Goal: Information Seeking & Learning: Learn about a topic

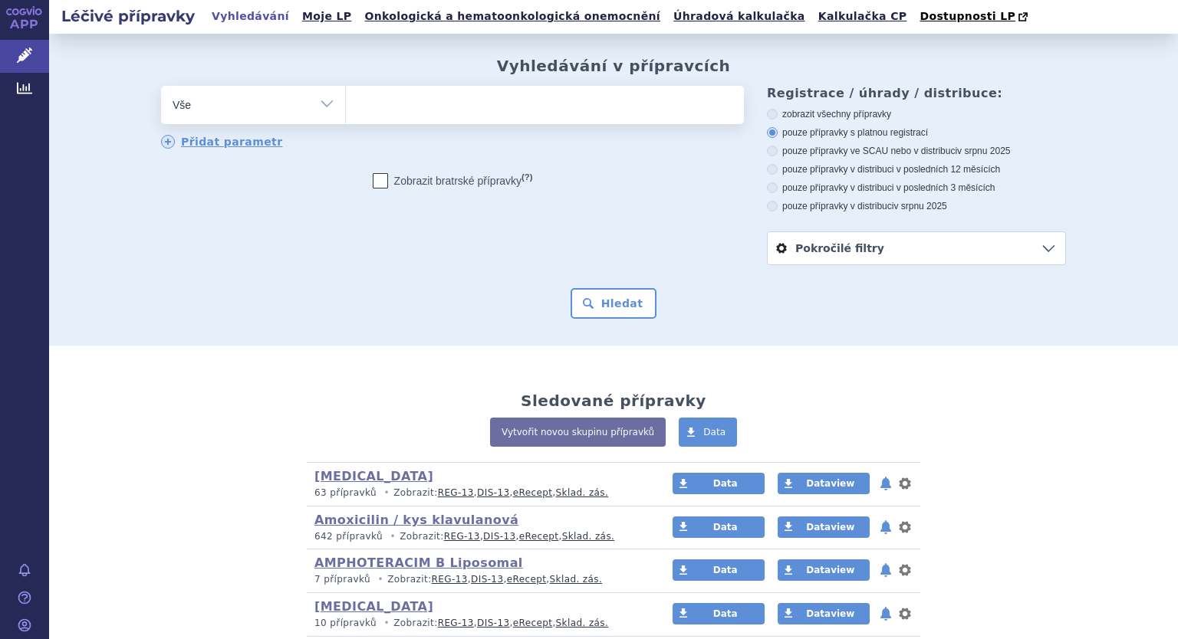
click at [322, 101] on select "Vše Přípravek/SUKL kód MAH VPOIS ATC/Aktivní látka Léková forma Síla" at bounding box center [253, 103] width 184 height 35
select select "filter-atc-group"
click at [161, 87] on select "Vše Přípravek/SUKL kód MAH VPOIS ATC/Aktivní látka Léková forma Síla" at bounding box center [253, 103] width 184 height 35
click at [376, 103] on ul at bounding box center [545, 102] width 398 height 32
click at [346, 103] on select at bounding box center [345, 104] width 1 height 38
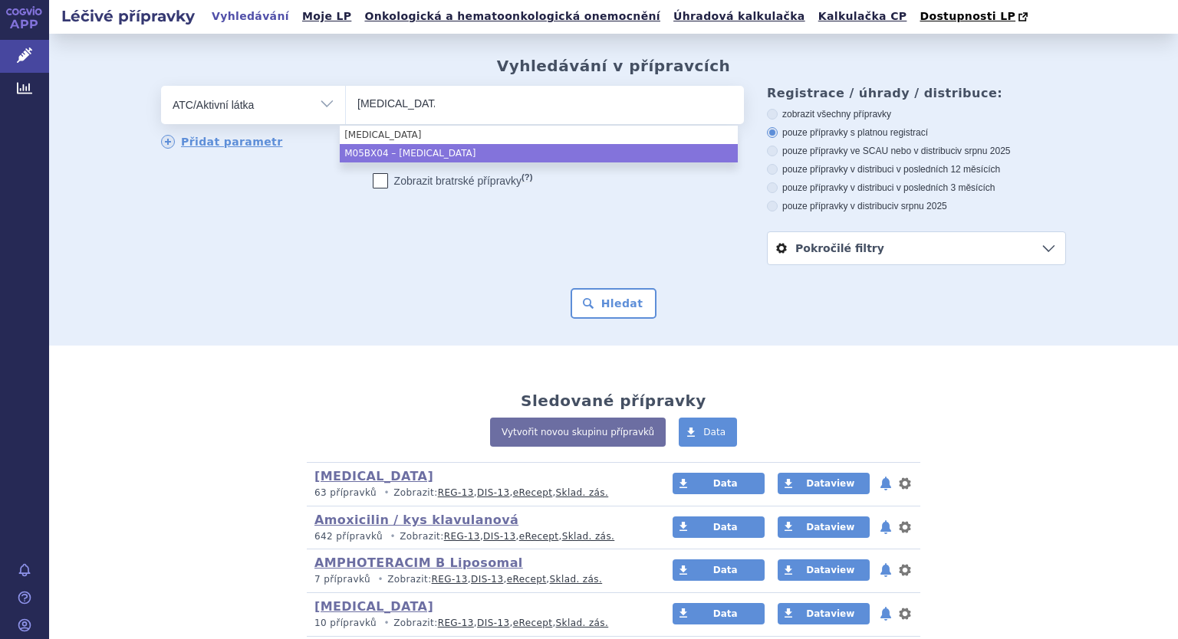
type input "denosumab"
select select "M05BX04"
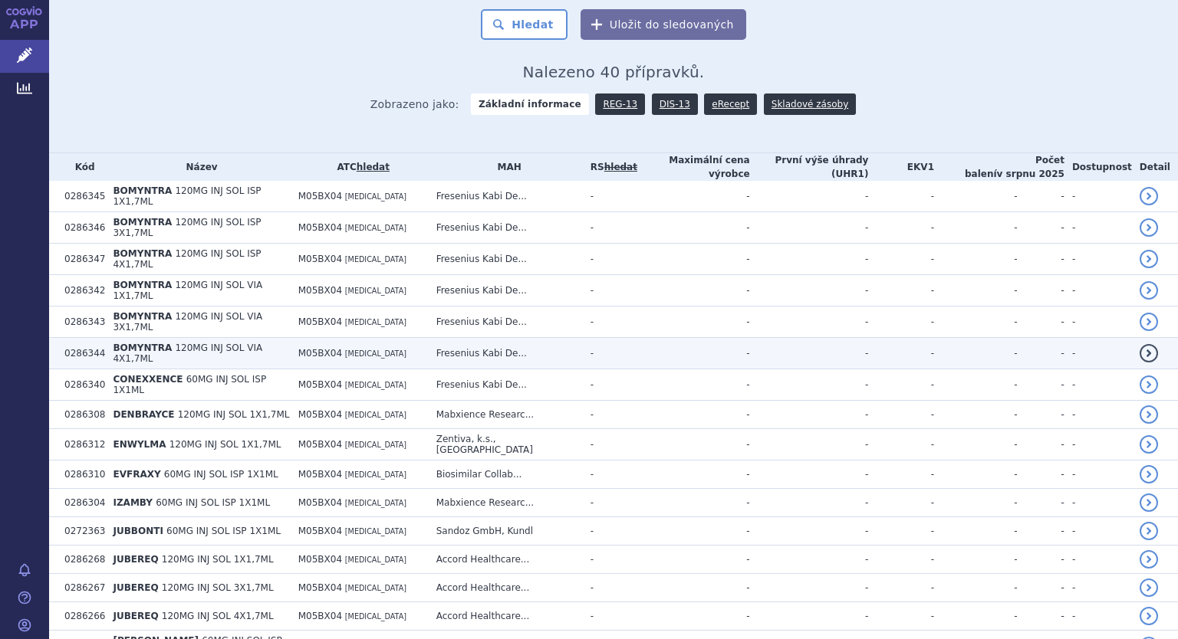
scroll to position [307, 0]
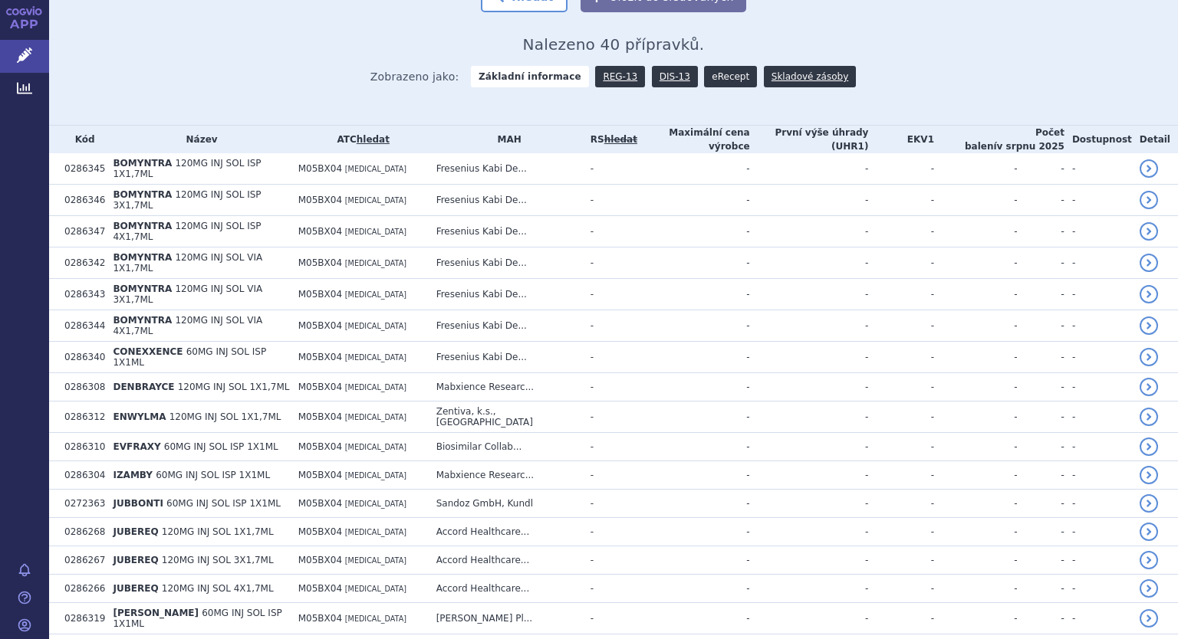
click at [704, 82] on link "eRecept" at bounding box center [730, 76] width 53 height 21
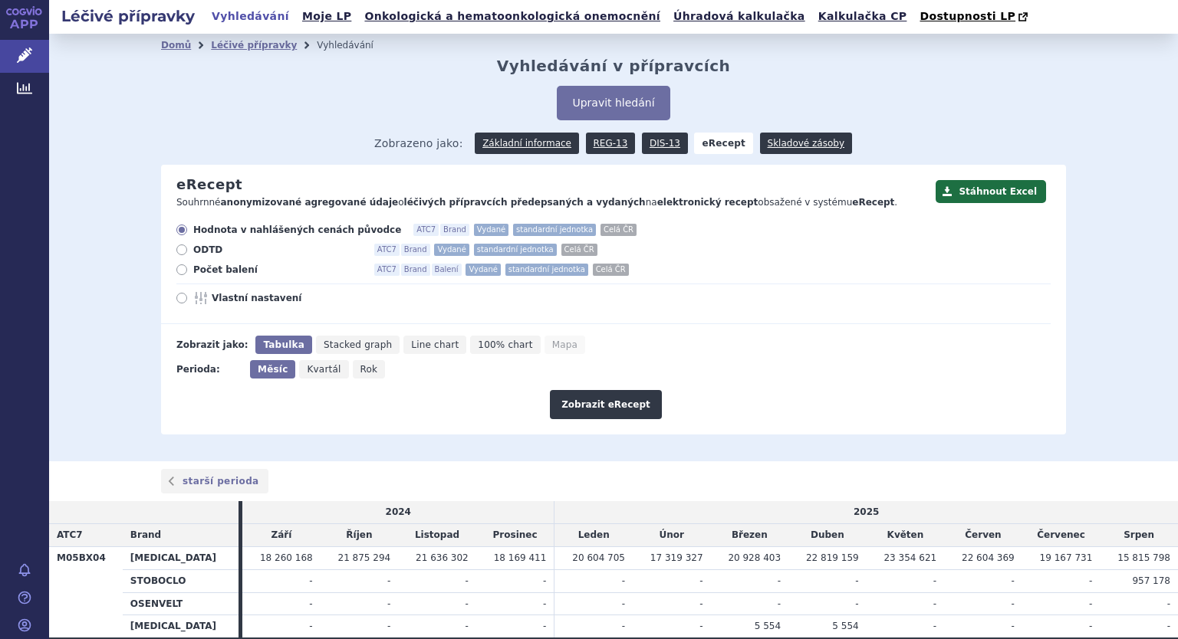
click at [178, 274] on icon at bounding box center [181, 270] width 11 height 11
click at [178, 274] on input "Počet balení ATC7 Brand Balení Vydané standardní jednotka Celá ČR" at bounding box center [183, 272] width 10 height 10
radio input "true"
click at [176, 301] on icon at bounding box center [181, 298] width 11 height 11
click at [178, 301] on input "Vlastní nastavení" at bounding box center [183, 300] width 10 height 10
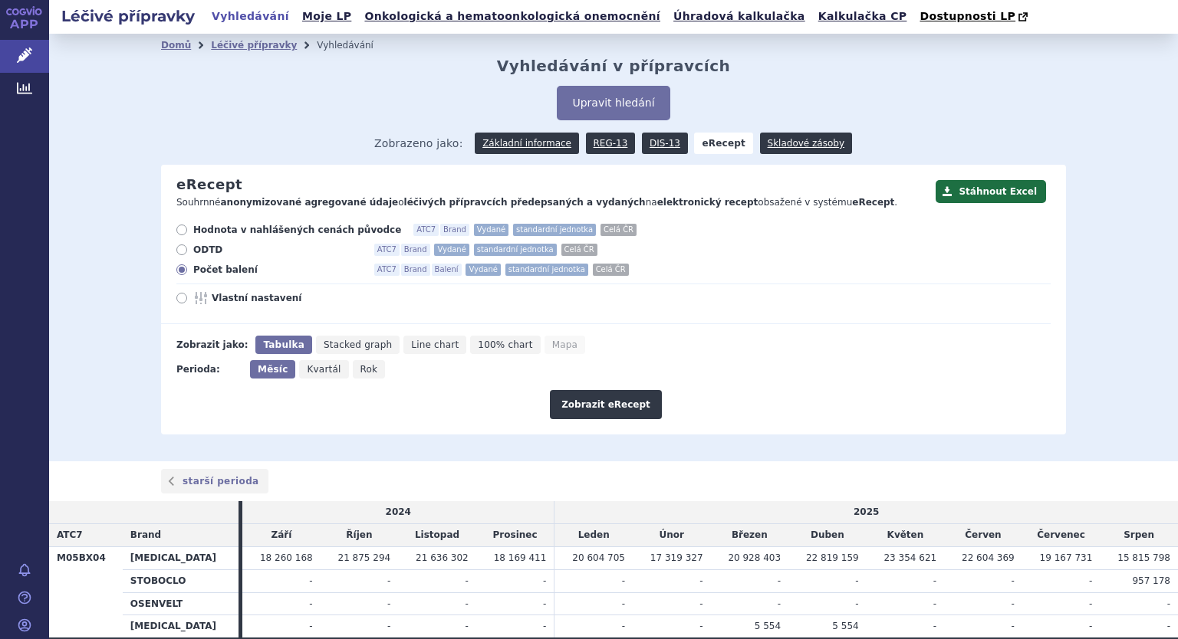
radio input "true"
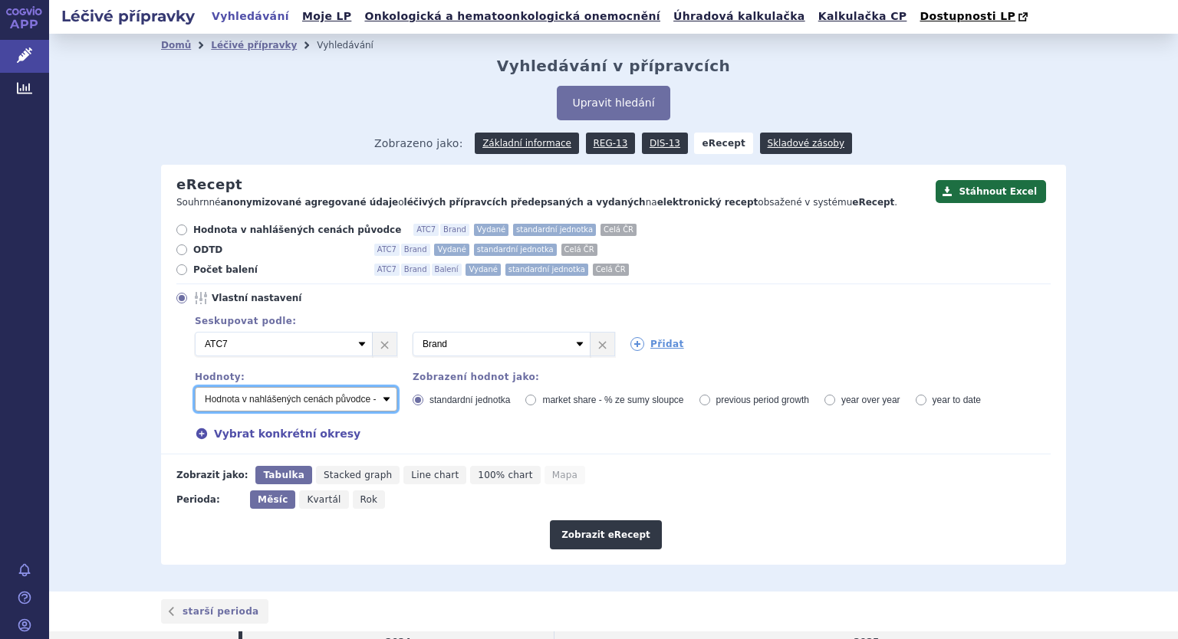
click at [255, 403] on select "Počet balení - vydané Hodnota v nahlášených cenách původce - vydané [DIS-13] Ho…" at bounding box center [296, 399] width 202 height 25
select select "vydanePackages"
click at [195, 388] on select "Počet balení - vydané Hodnota v nahlášených cenách původce - vydané [DIS-13] Ho…" at bounding box center [296, 399] width 202 height 25
click at [636, 344] on icon at bounding box center [637, 344] width 14 height 14
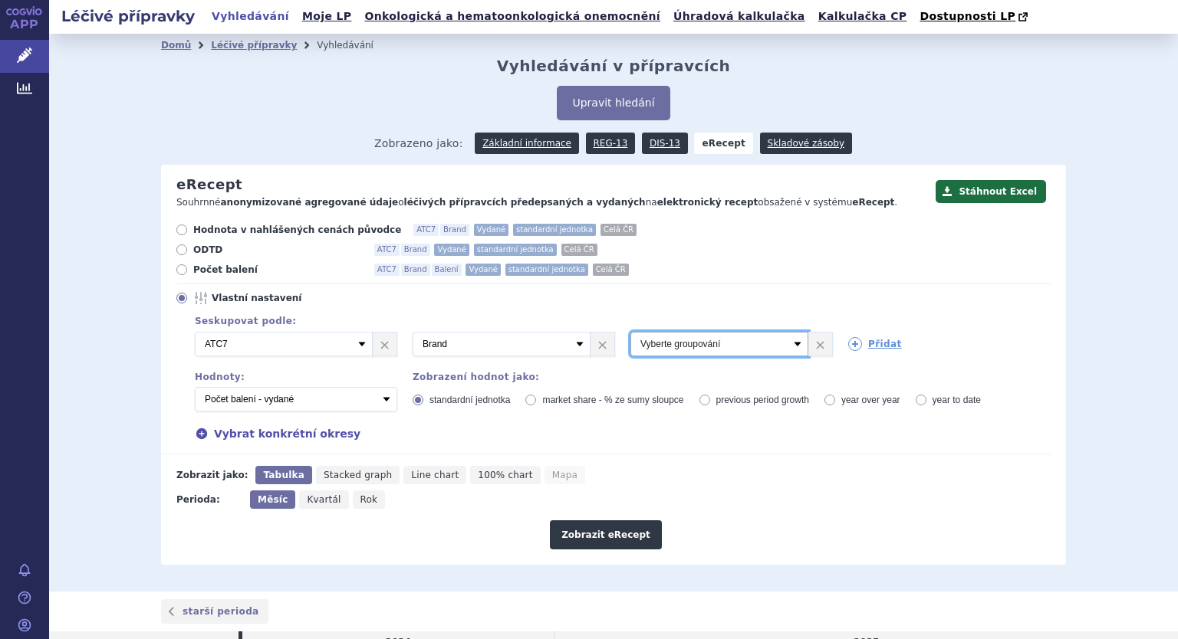
click at [786, 347] on select "Vyberte groupování ATC3 ATC5 ATC7 Brand Balení Síla Forma SÚKL kód MAH VPOIS Re…" at bounding box center [719, 344] width 178 height 25
select select "districtName"
click at [630, 333] on select "Vyberte groupování ATC3 ATC5 ATC7 Brand Balení Síla Forma SÚKL kód MAH VPOIS Re…" at bounding box center [719, 344] width 178 height 25
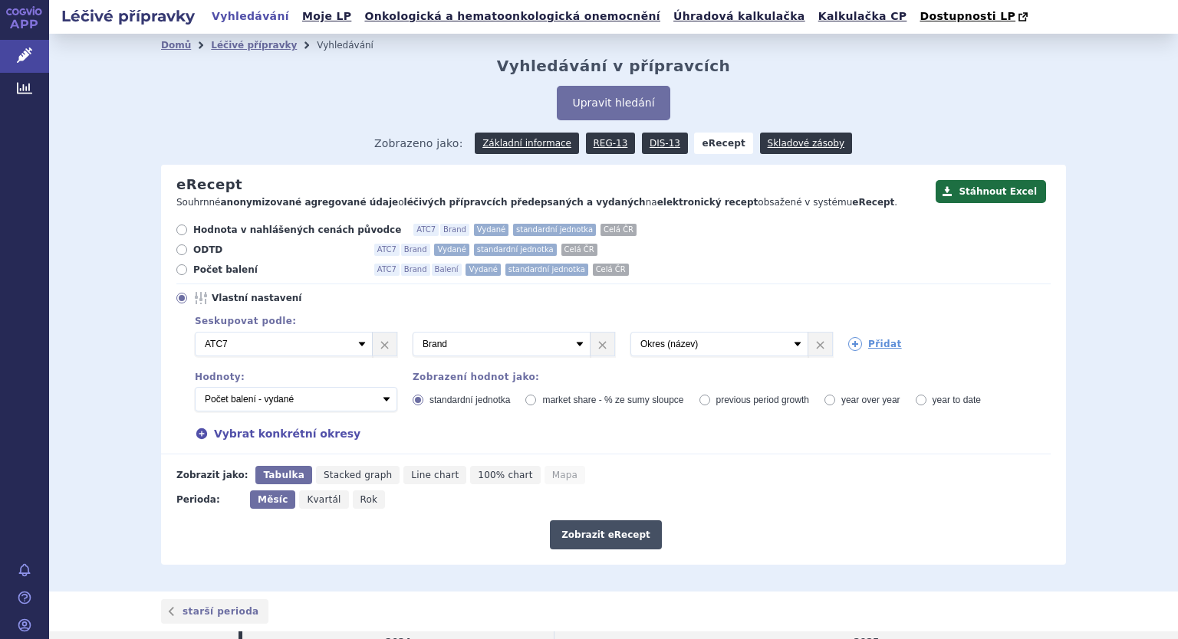
click at [603, 531] on button "Zobrazit eRecept" at bounding box center [606, 535] width 112 height 29
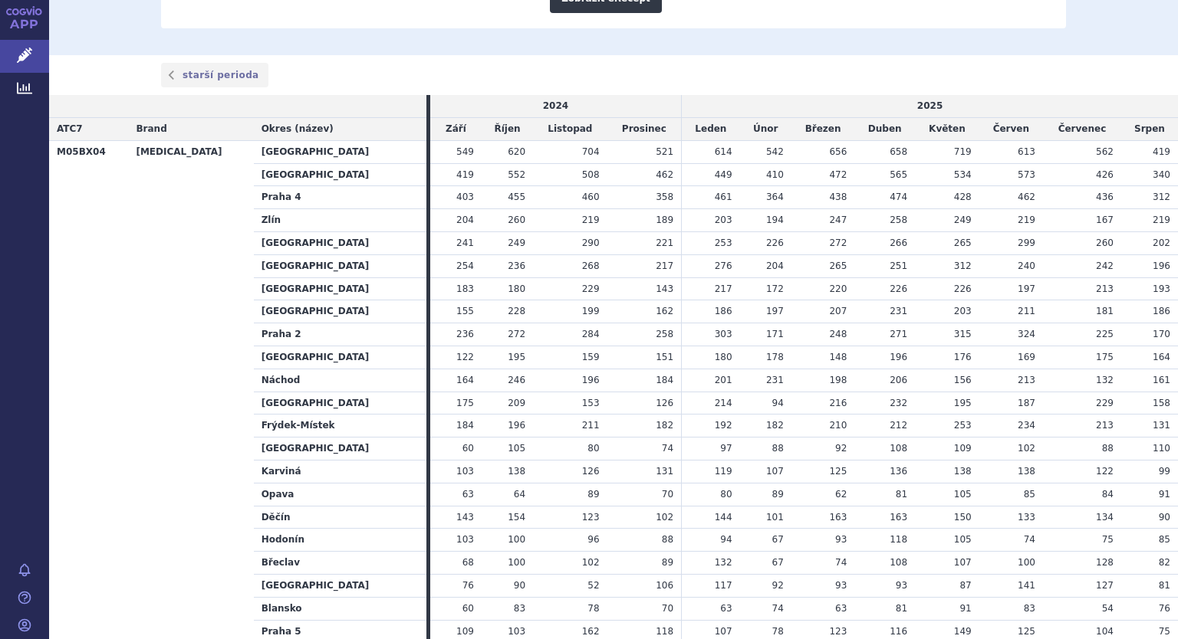
scroll to position [77, 0]
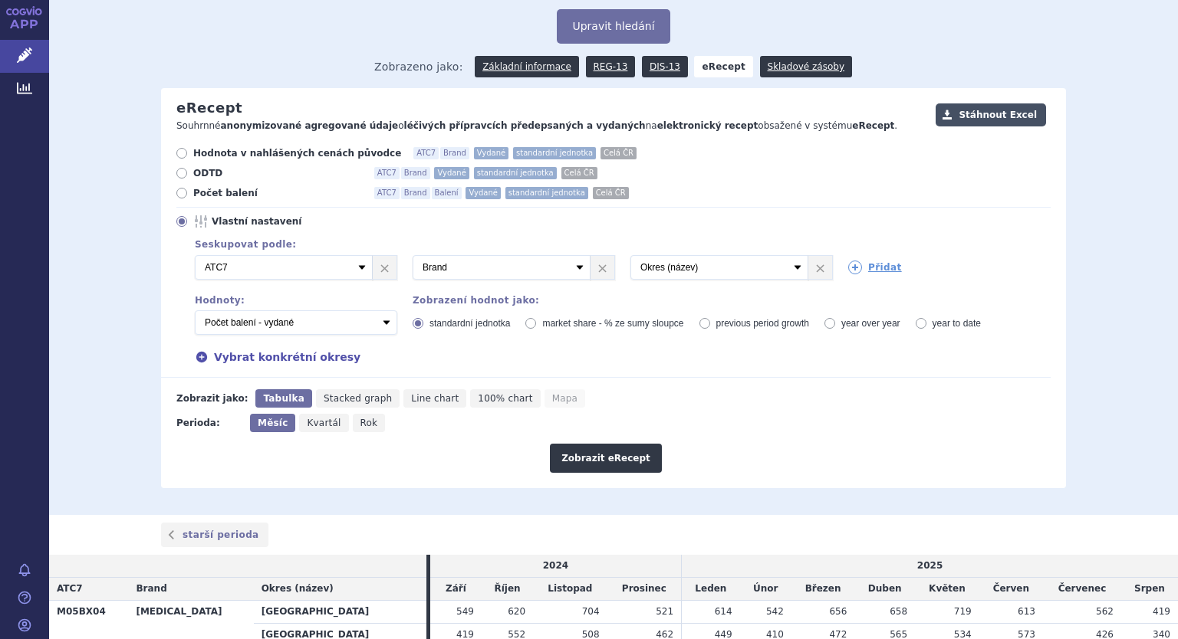
click at [983, 115] on button "Stáhnout Excel" at bounding box center [990, 115] width 110 height 23
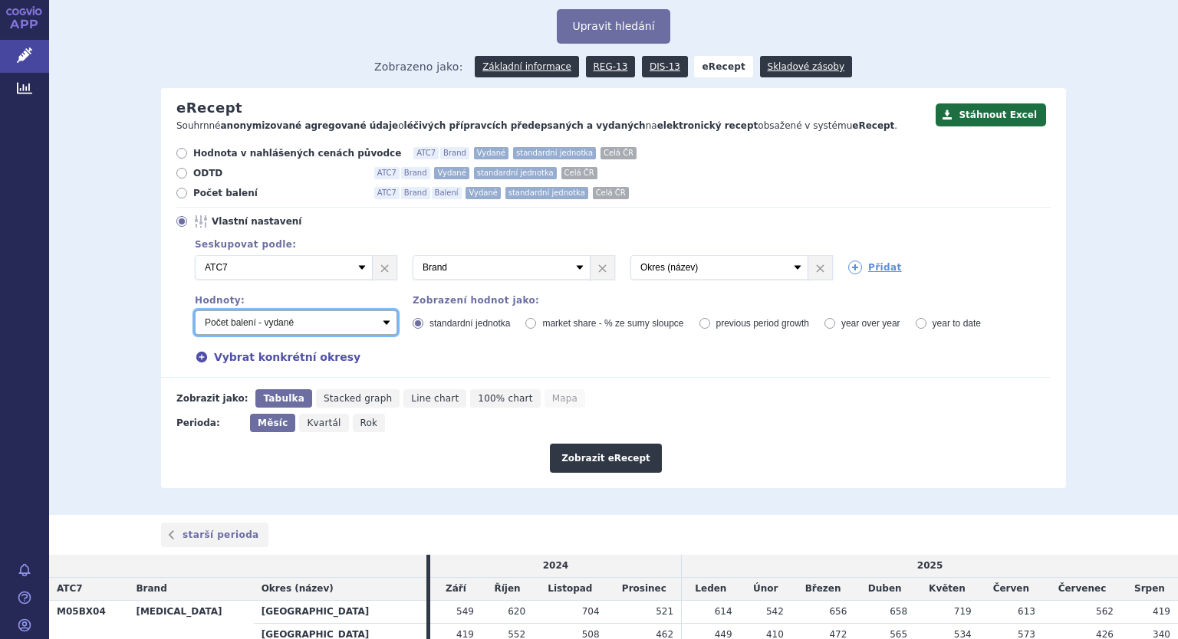
click at [378, 323] on select "Počet balení - vydané Hodnota v nahlášených cenách původce - vydané [DIS-13] Ho…" at bounding box center [296, 323] width 202 height 25
select select "predepsanePackages"
click at [195, 311] on select "Počet balení - vydané Hodnota v nahlášených cenách původce - vydané [DIS-13] Ho…" at bounding box center [296, 323] width 202 height 25
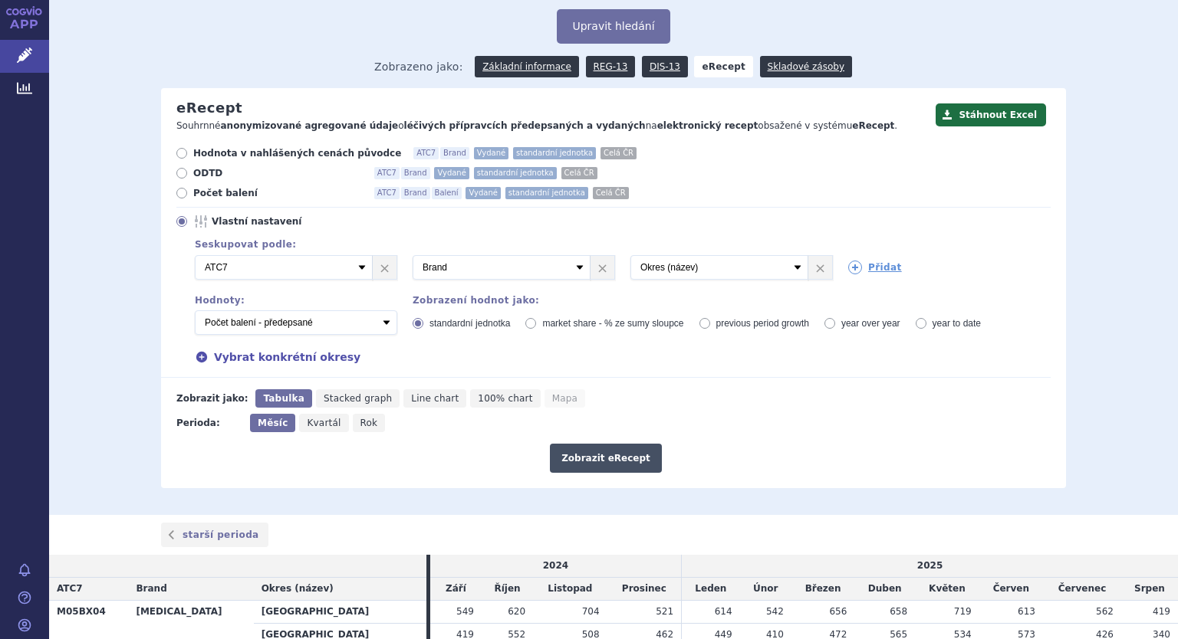
click at [614, 455] on button "Zobrazit eRecept" at bounding box center [606, 458] width 112 height 29
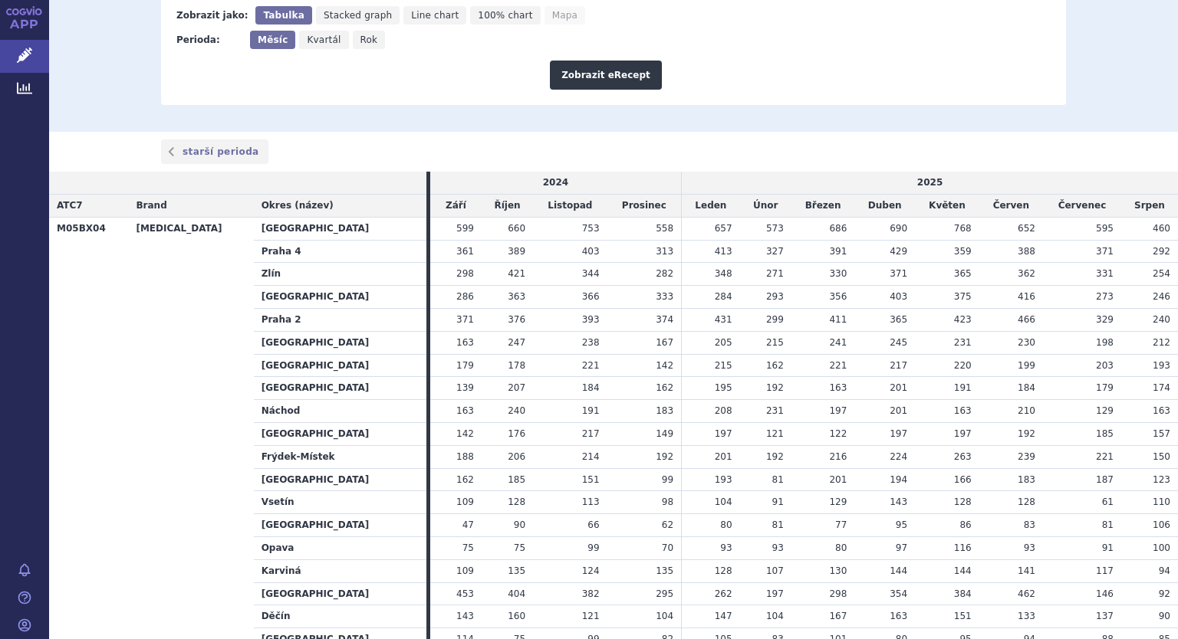
scroll to position [77, 0]
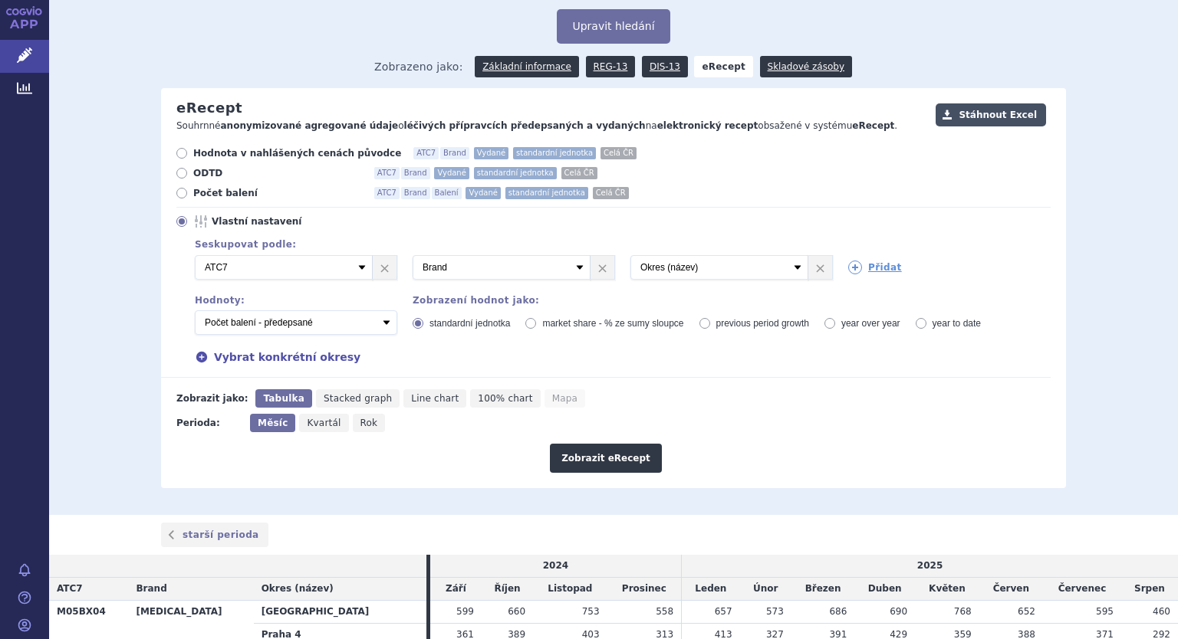
click at [1002, 114] on button "Stáhnout Excel" at bounding box center [990, 115] width 110 height 23
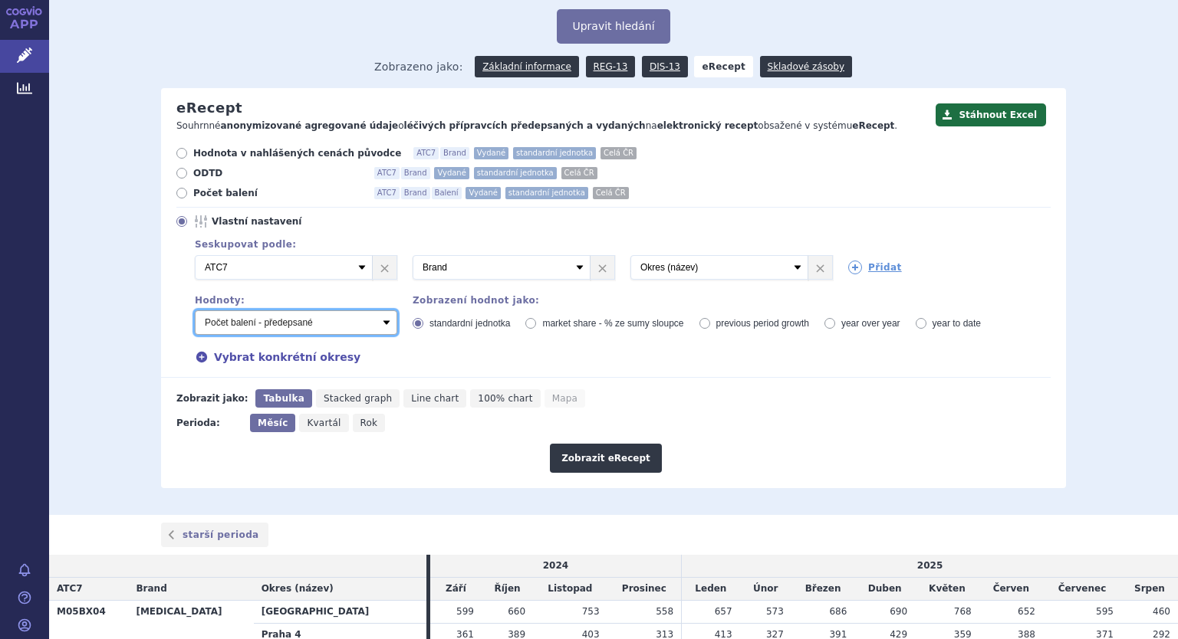
click at [378, 325] on select "Počet balení - vydané Hodnota v nahlášených cenách původce - vydané [DIS-13] Ho…" at bounding box center [296, 323] width 202 height 25
select select "rozdilPackages"
click at [195, 311] on select "Počet balení - vydané Hodnota v nahlášených cenách původce - vydané [DIS-13] Ho…" at bounding box center [296, 323] width 202 height 25
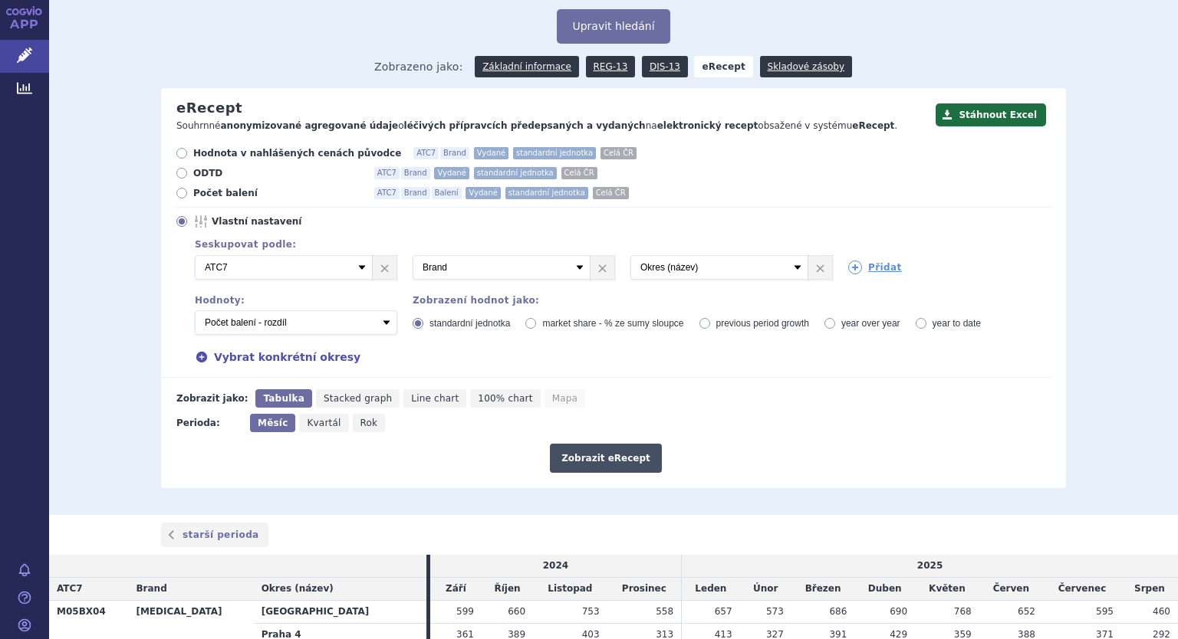
click at [598, 461] on button "Zobrazit eRecept" at bounding box center [606, 458] width 112 height 29
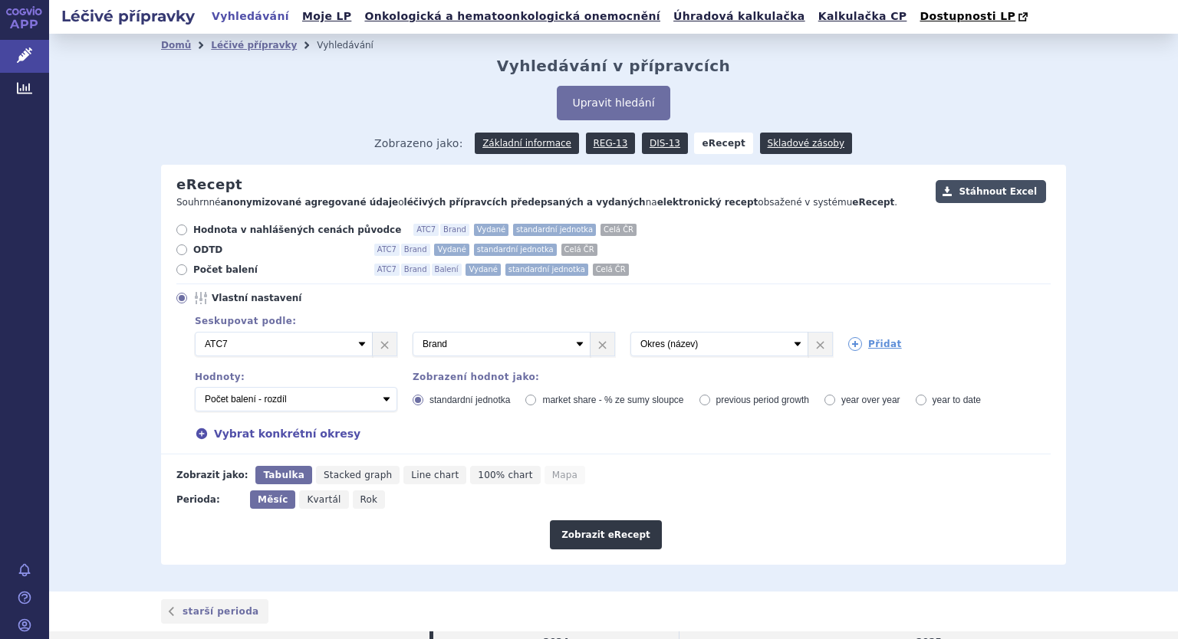
click at [988, 184] on button "Stáhnout Excel" at bounding box center [990, 191] width 110 height 23
